Goal: Find specific page/section: Find specific page/section

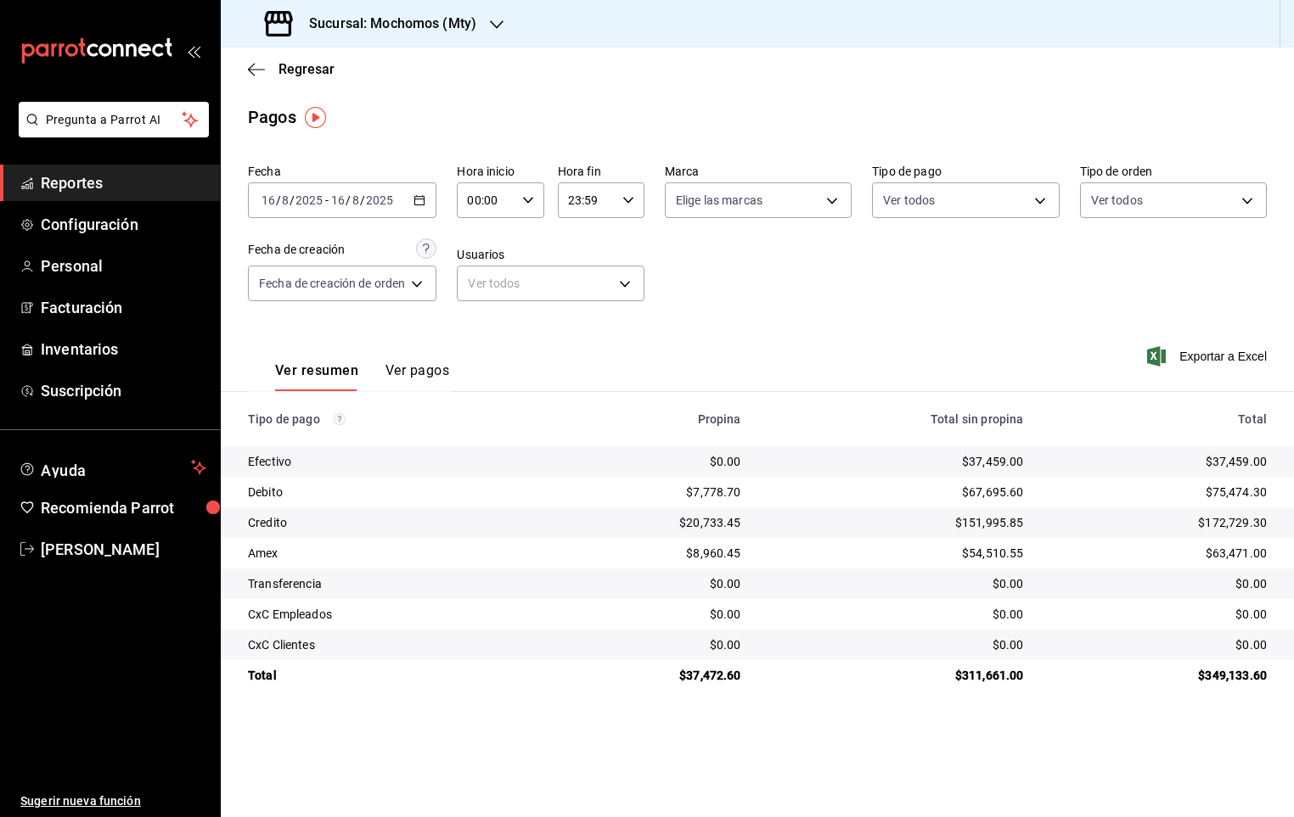
click at [118, 183] on span "Reportes" at bounding box center [124, 182] width 166 height 23
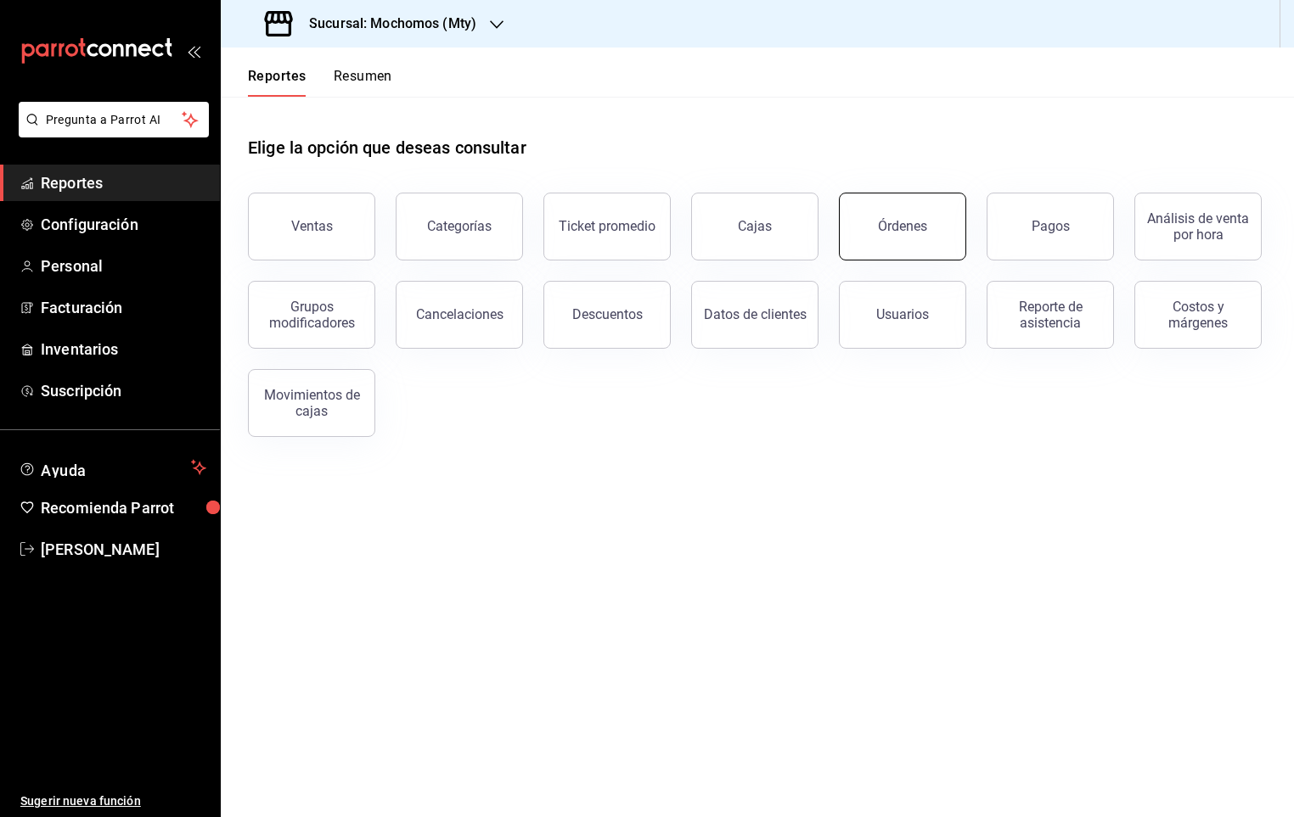
click at [935, 219] on button "Órdenes" at bounding box center [902, 227] width 127 height 68
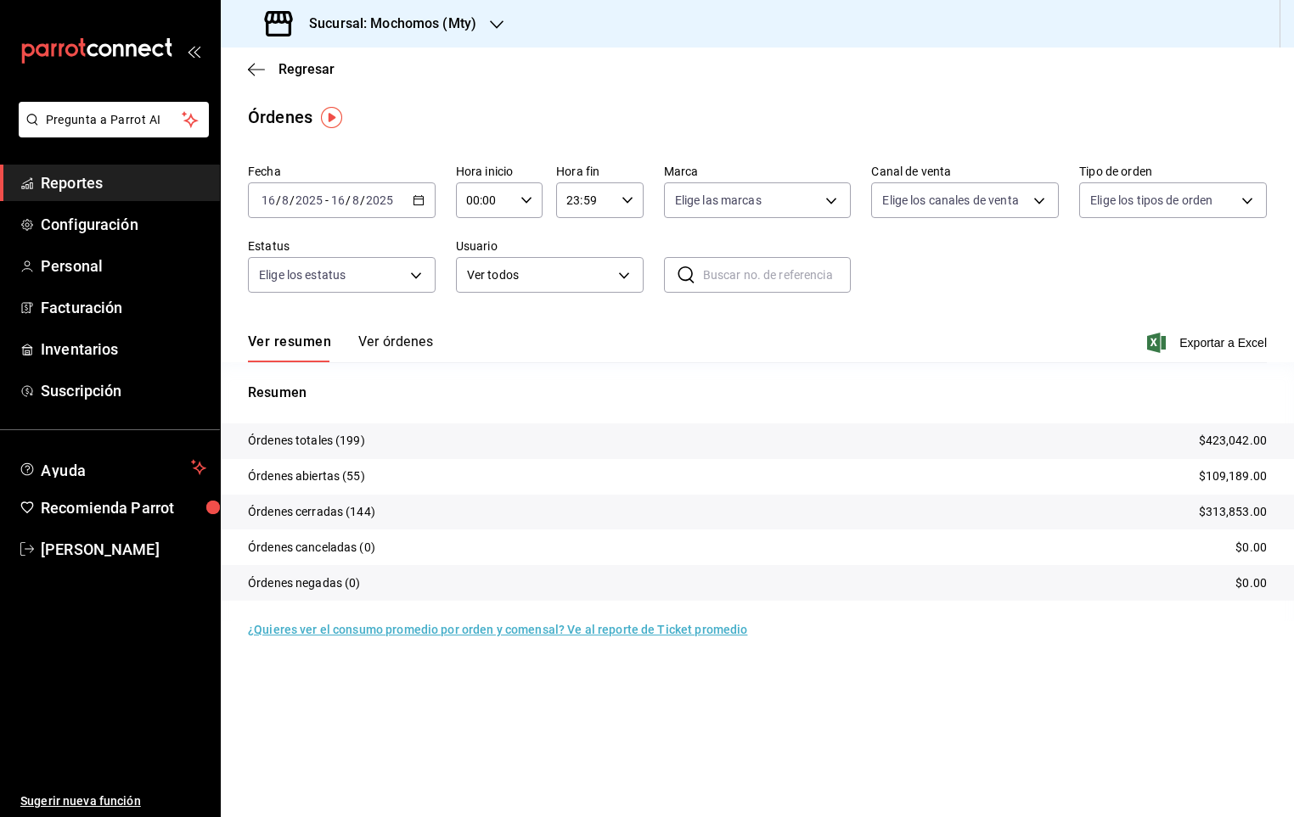
click at [405, 334] on button "Ver órdenes" at bounding box center [395, 348] width 75 height 29
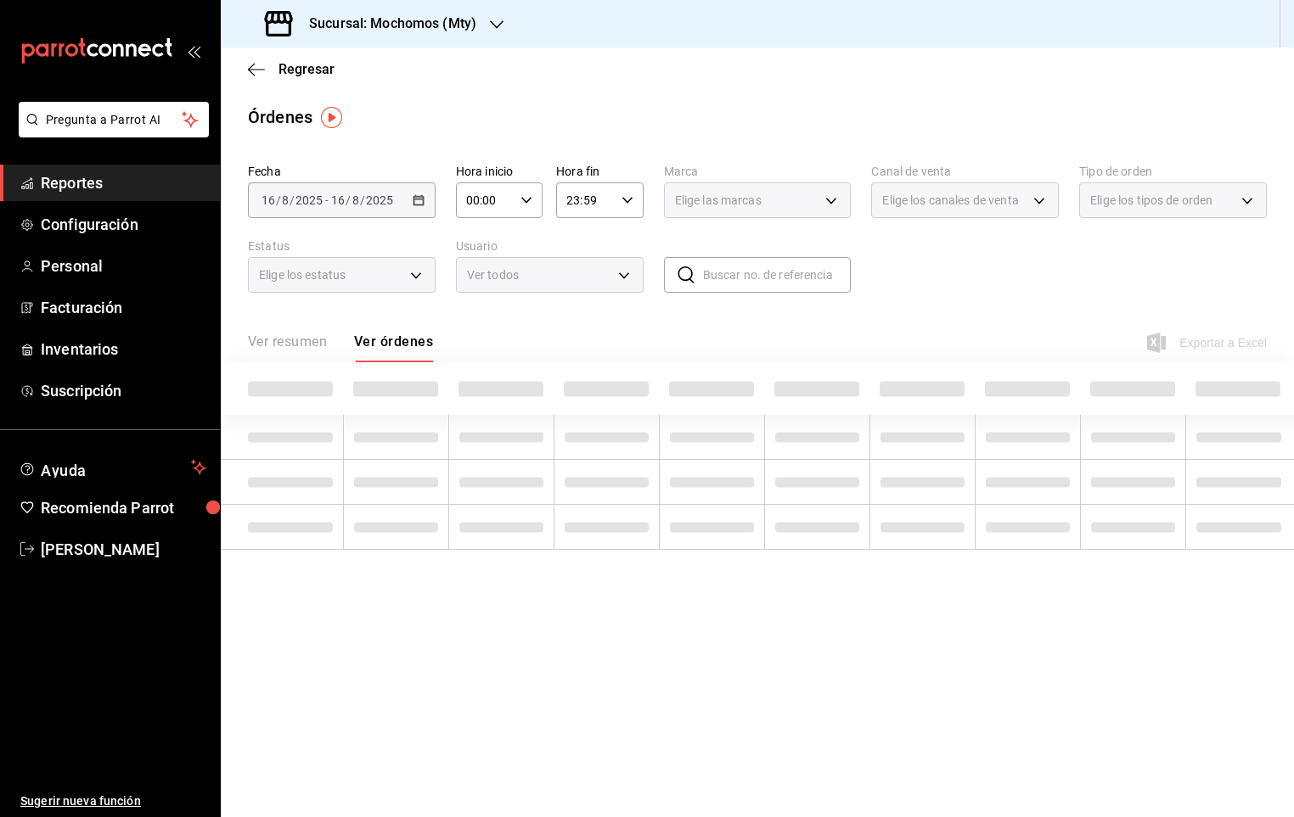
click at [308, 342] on button "Ver resumen" at bounding box center [287, 348] width 79 height 29
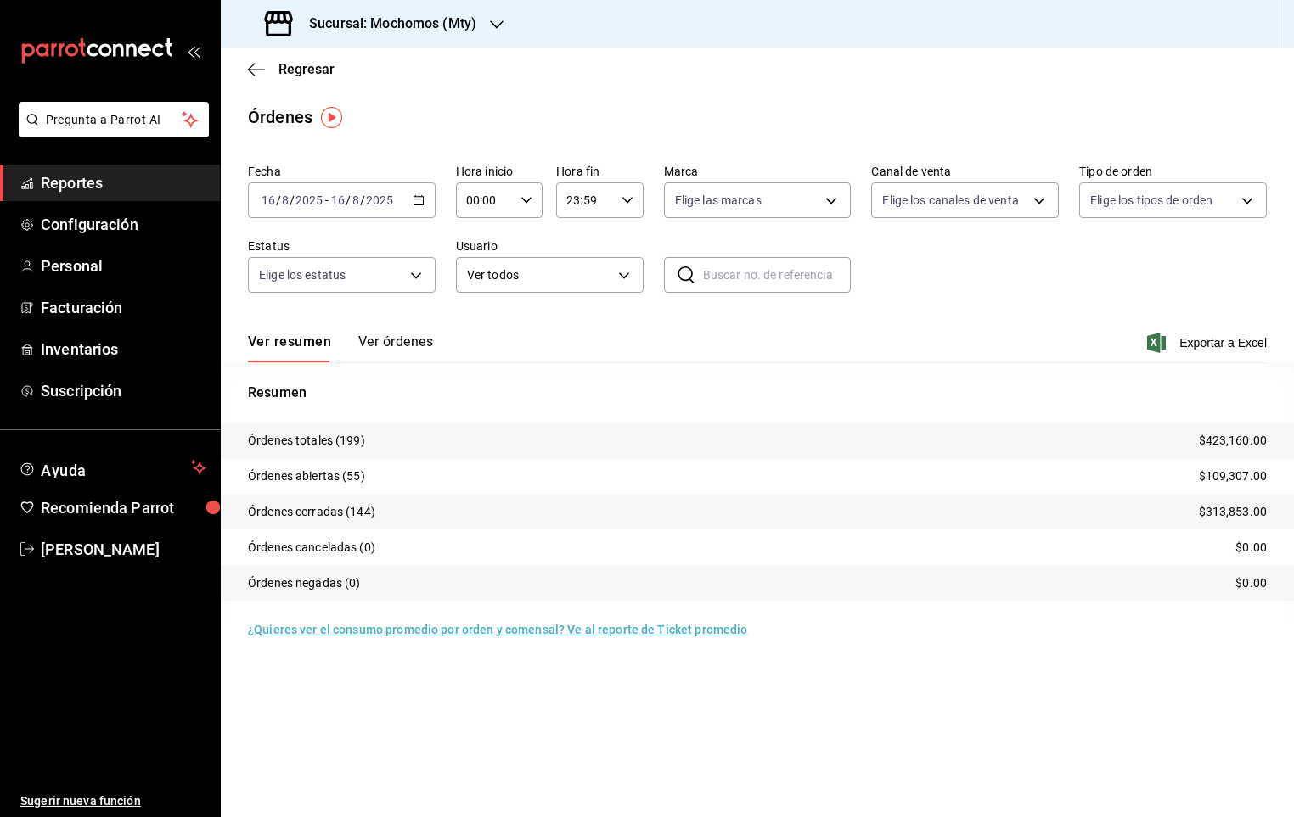
click at [103, 177] on span "Reportes" at bounding box center [124, 182] width 166 height 23
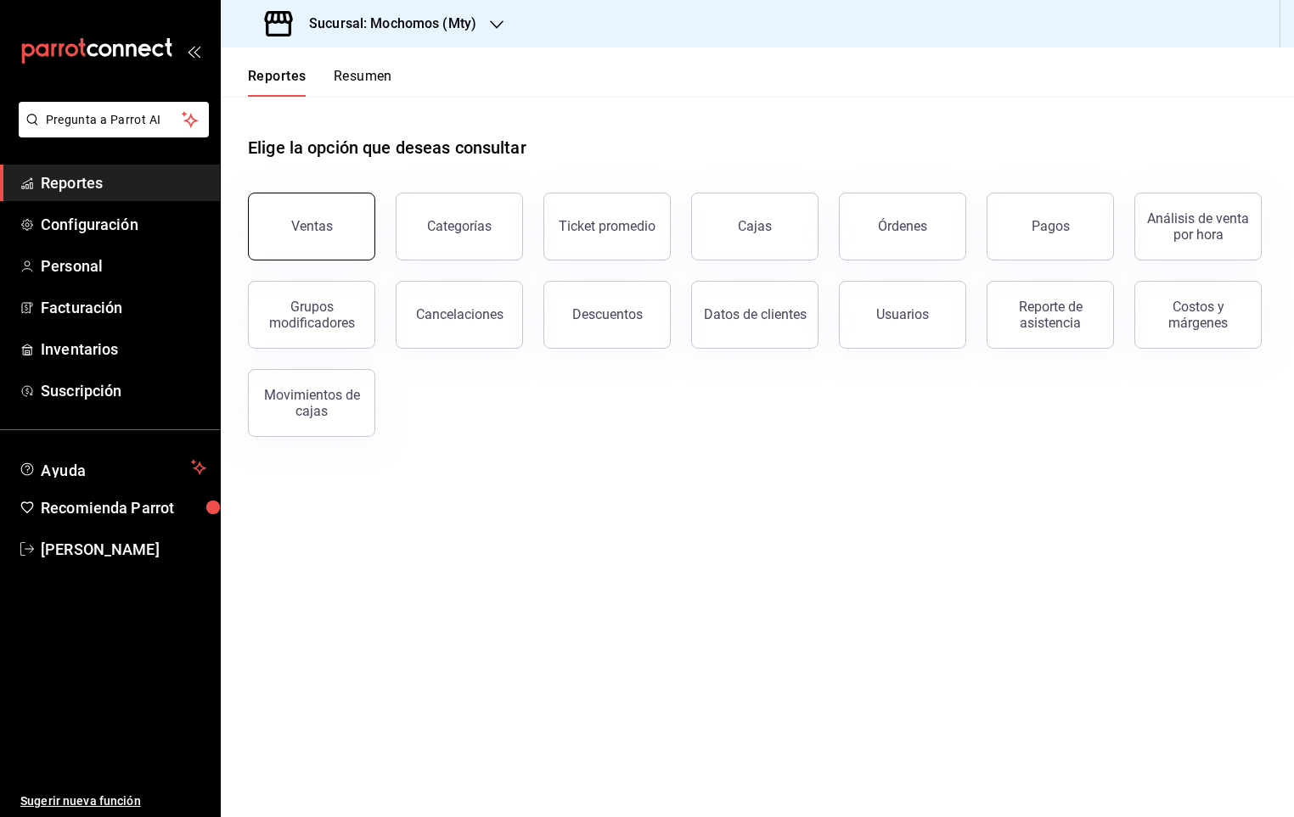
click at [373, 230] on div "Ventas" at bounding box center [301, 216] width 148 height 88
click at [299, 220] on div "Ventas" at bounding box center [312, 226] width 42 height 16
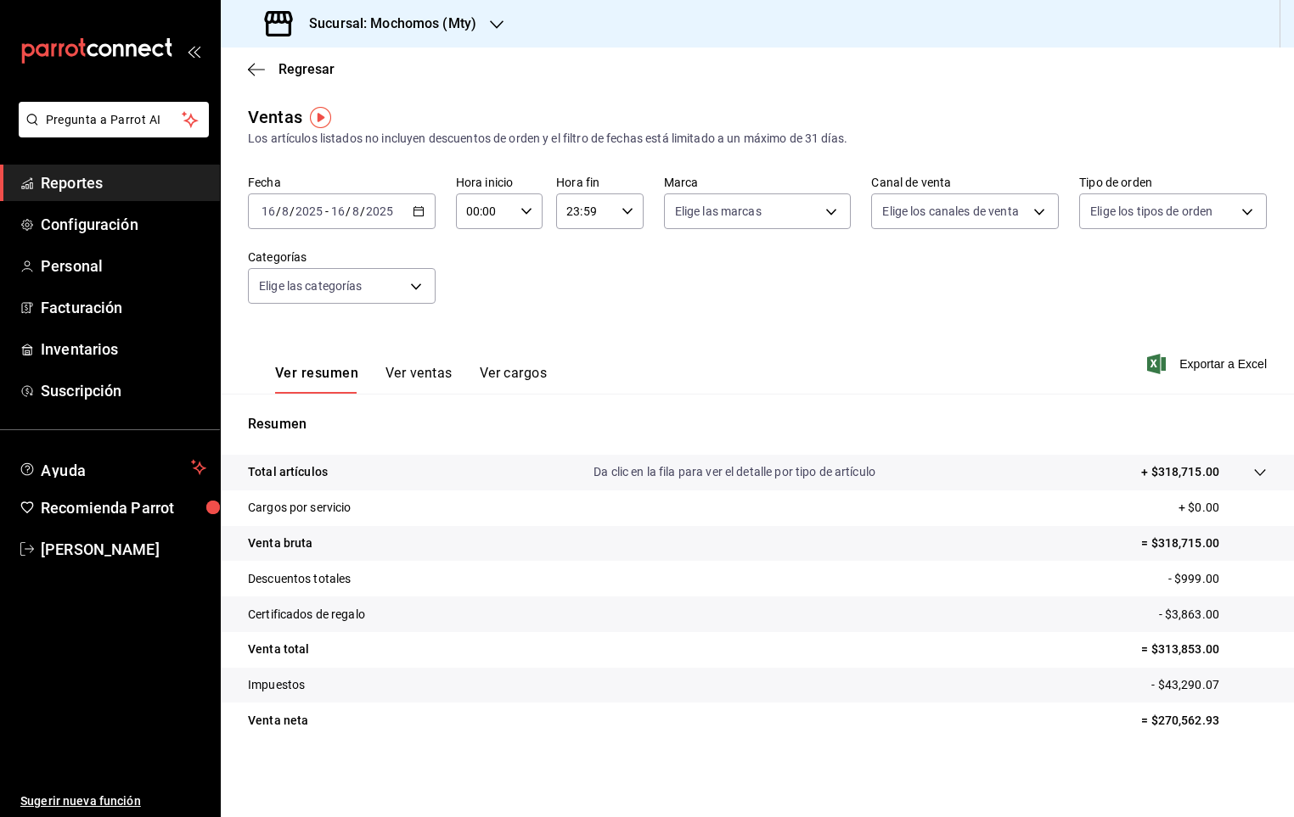
click at [522, 207] on icon "button" at bounding box center [526, 211] width 12 height 12
click at [522, 207] on div at bounding box center [647, 408] width 1294 height 817
click at [105, 194] on span "Reportes" at bounding box center [124, 182] width 166 height 23
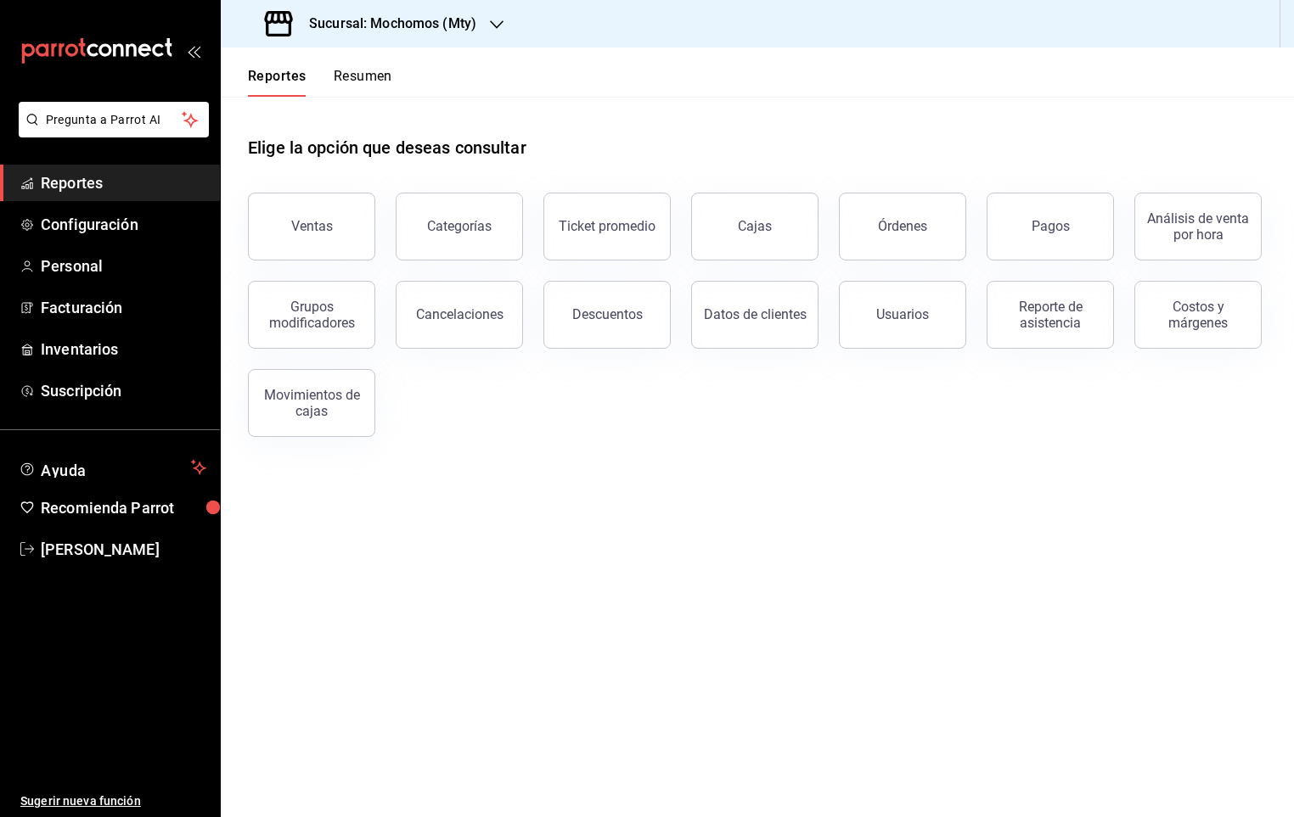
click at [411, 64] on header "Reportes Resumen" at bounding box center [757, 72] width 1073 height 49
click at [359, 75] on button "Resumen" at bounding box center [363, 82] width 59 height 29
